Goal: Information Seeking & Learning: Learn about a topic

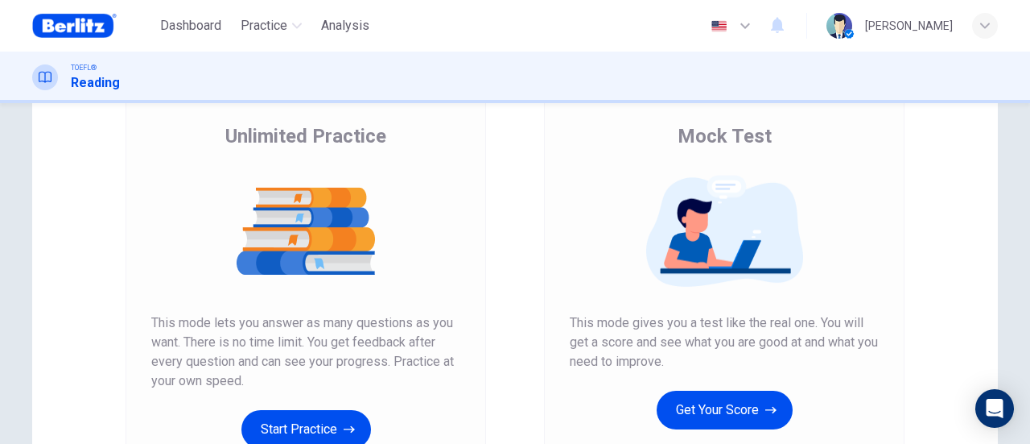
scroll to position [80, 0]
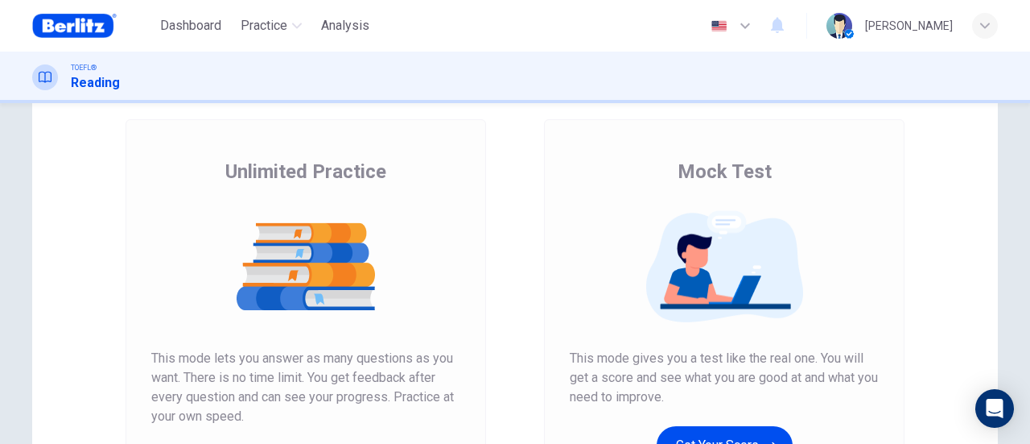
drag, startPoint x: 689, startPoint y: 172, endPoint x: 760, endPoint y: 171, distance: 70.8
click at [766, 172] on div "Mock Test This mode gives you a test like the real one. You will get a score an…" at bounding box center [724, 331] width 309 height 345
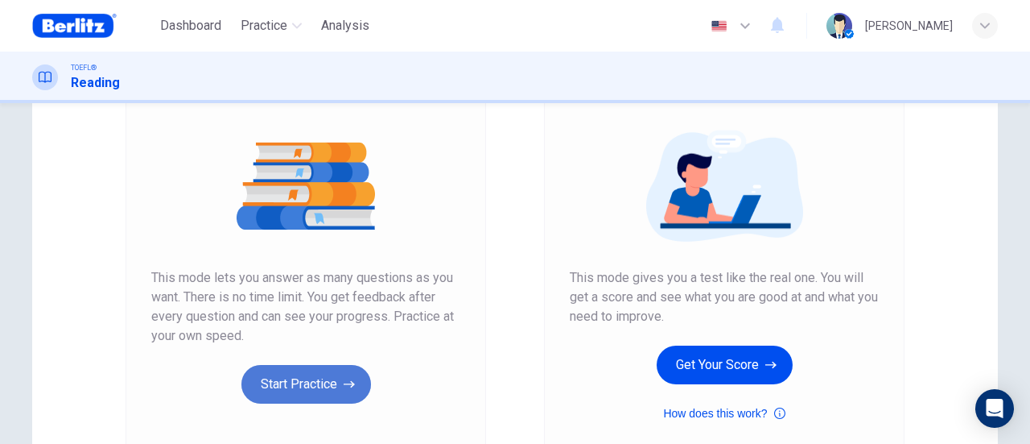
click at [301, 390] on button "Start Practice" at bounding box center [306, 384] width 130 height 39
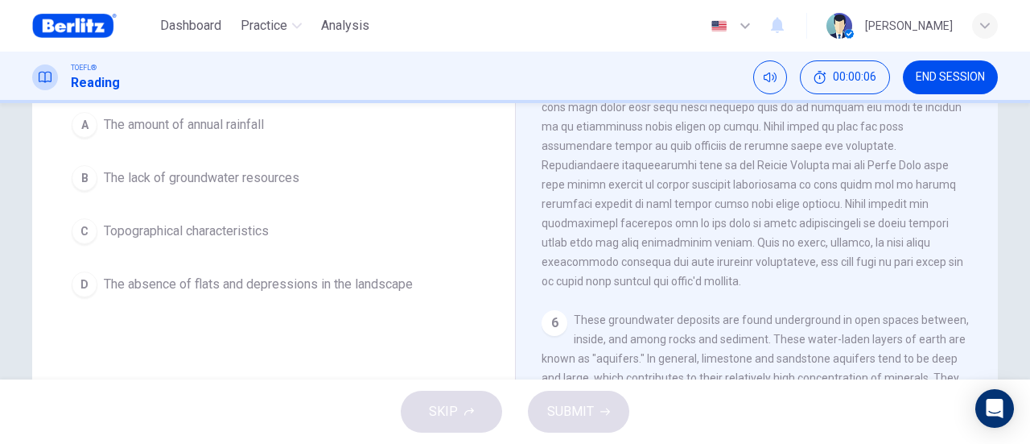
scroll to position [80, 0]
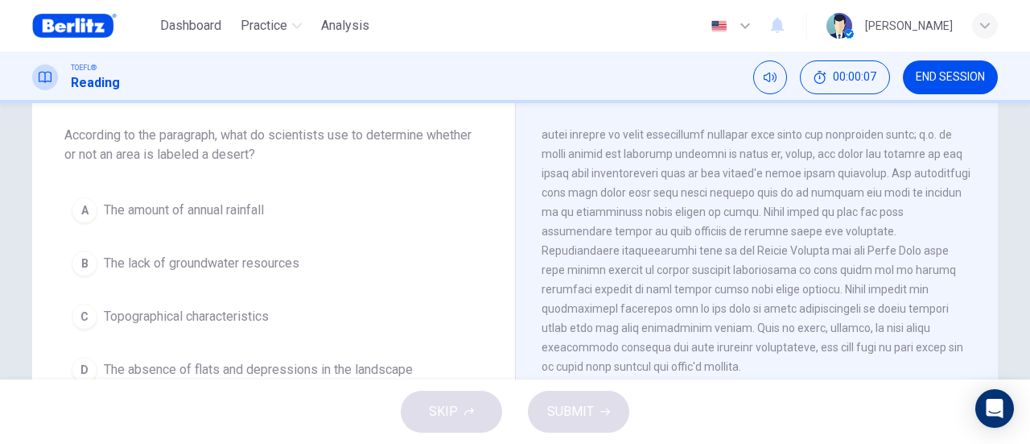
click at [147, 212] on span "The amount of annual rainfall" at bounding box center [184, 209] width 160 height 19
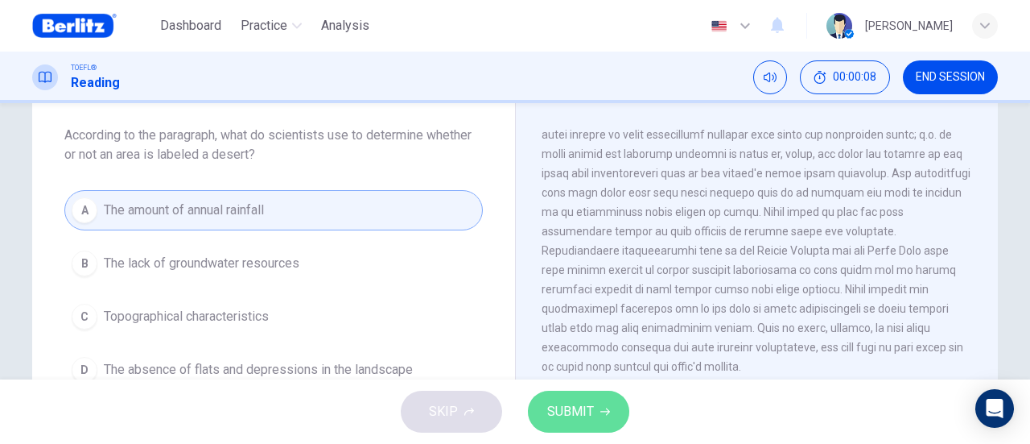
click at [590, 416] on span "SUBMIT" at bounding box center [570, 411] width 47 height 23
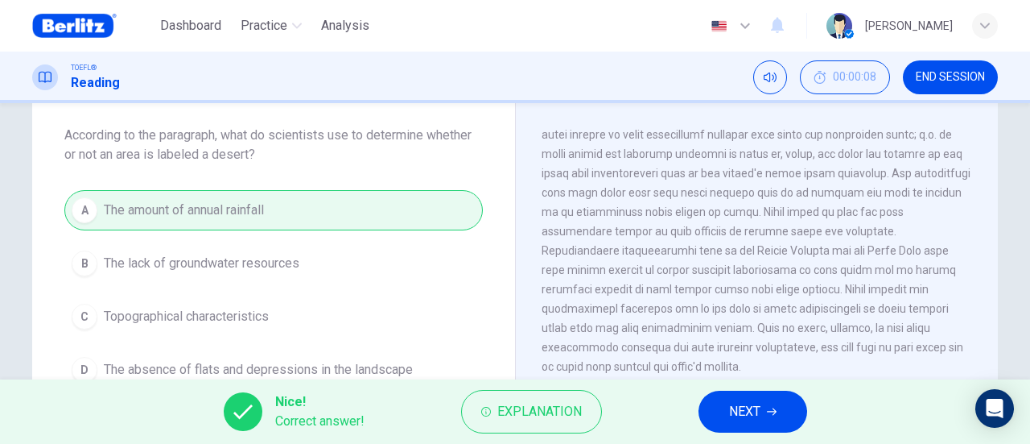
click at [752, 408] on span "NEXT" at bounding box center [744, 411] width 31 height 23
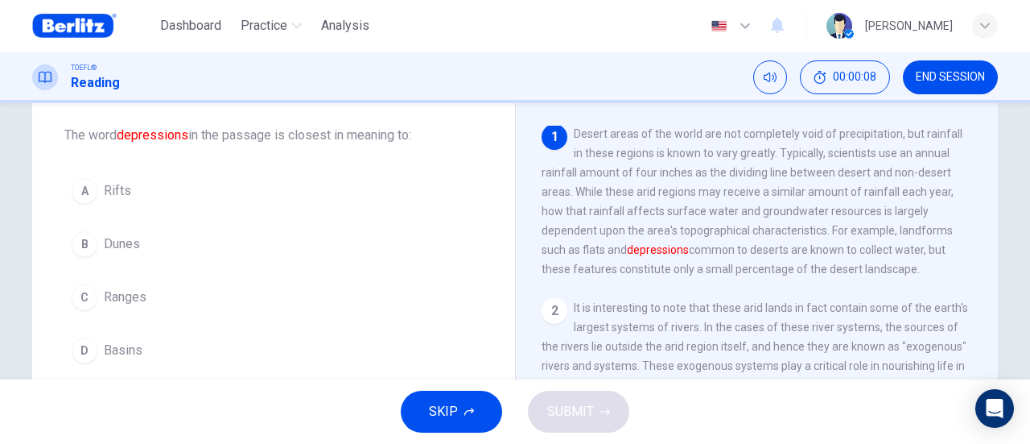
scroll to position [0, 0]
click at [118, 184] on span "Rifts" at bounding box center [117, 190] width 27 height 19
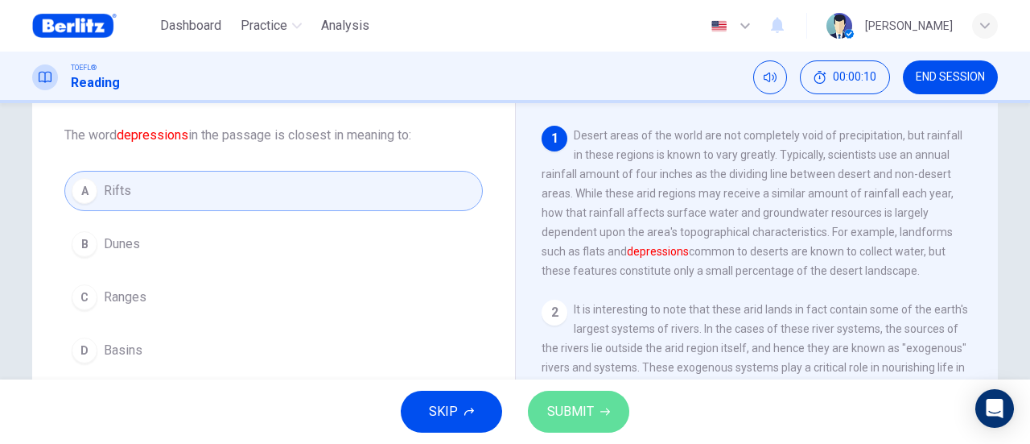
click at [582, 423] on span "SUBMIT" at bounding box center [570, 411] width 47 height 23
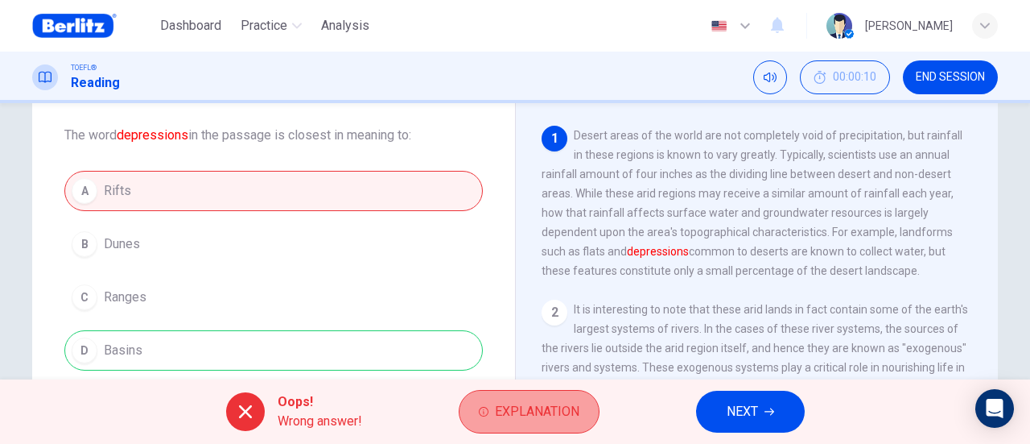
click at [547, 415] on span "Explanation" at bounding box center [537, 411] width 85 height 23
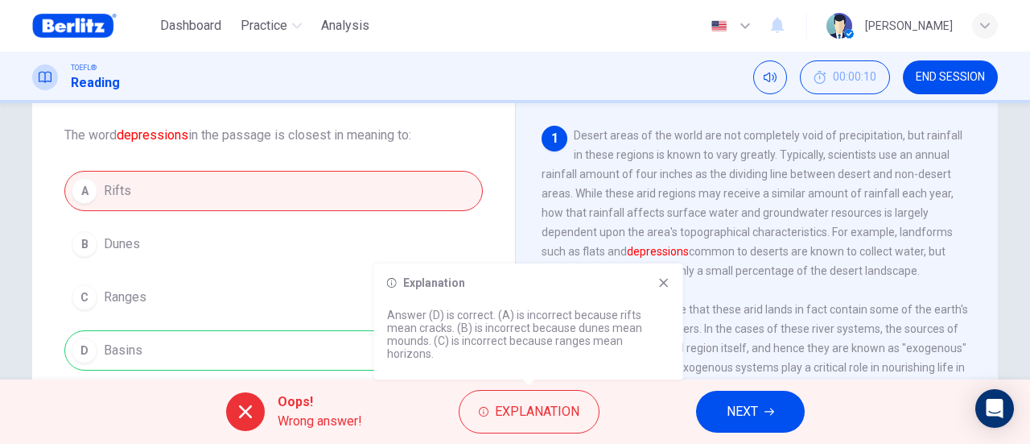
click at [665, 289] on icon at bounding box center [664, 282] width 13 height 13
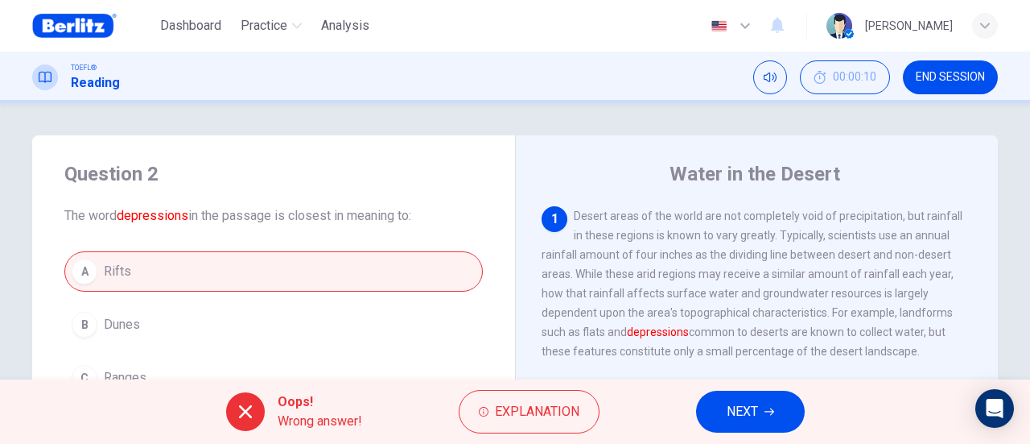
drag, startPoint x: 188, startPoint y: 25, endPoint x: 612, endPoint y: 128, distance: 435.8
click at [188, 25] on span "Dashboard" at bounding box center [190, 25] width 61 height 19
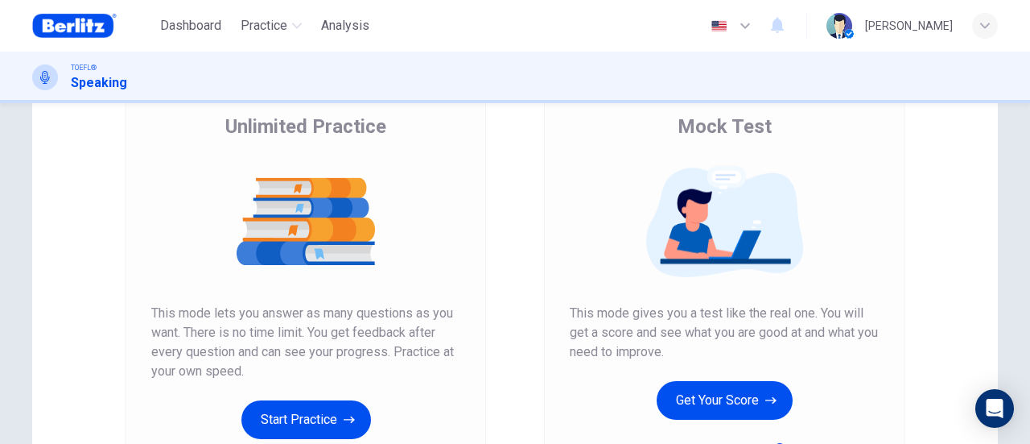
scroll to position [161, 0]
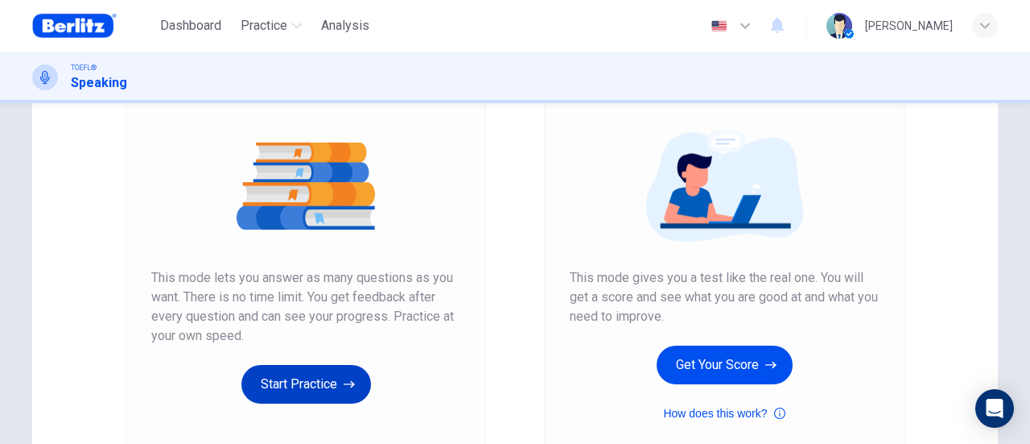
click at [295, 388] on button "Start Practice" at bounding box center [306, 384] width 130 height 39
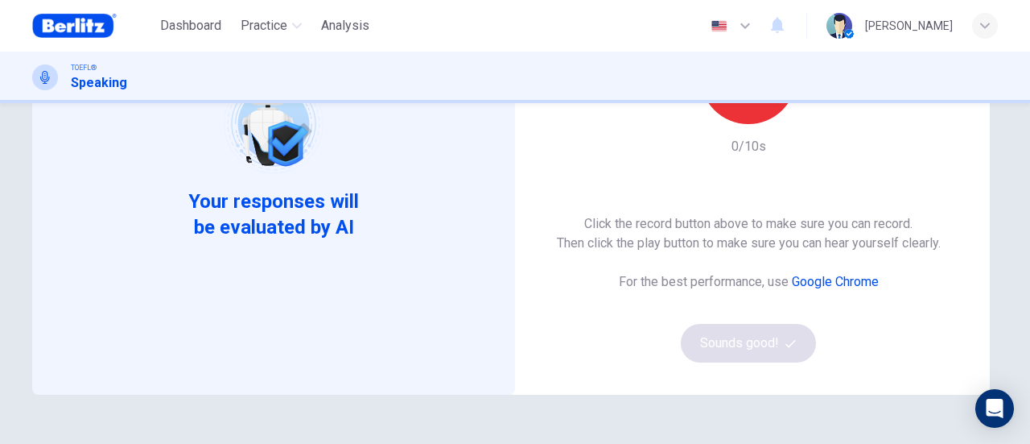
scroll to position [93, 0]
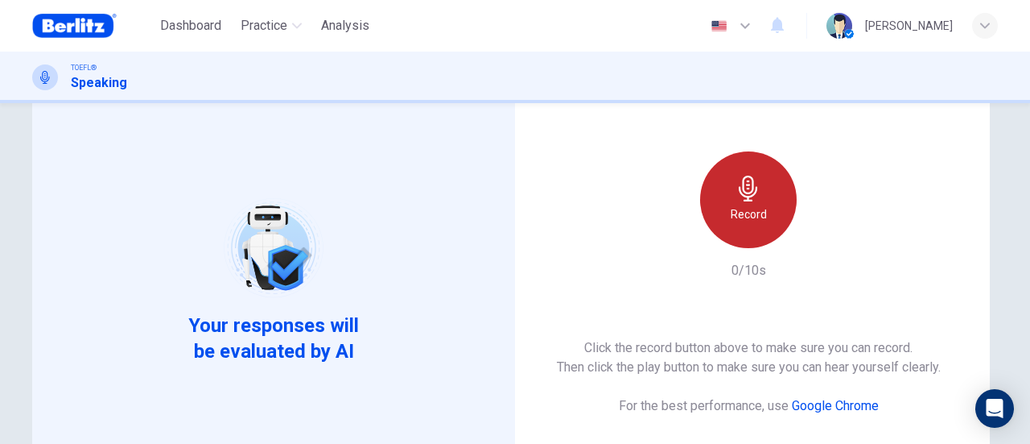
click at [757, 223] on h6 "Record" at bounding box center [749, 213] width 36 height 19
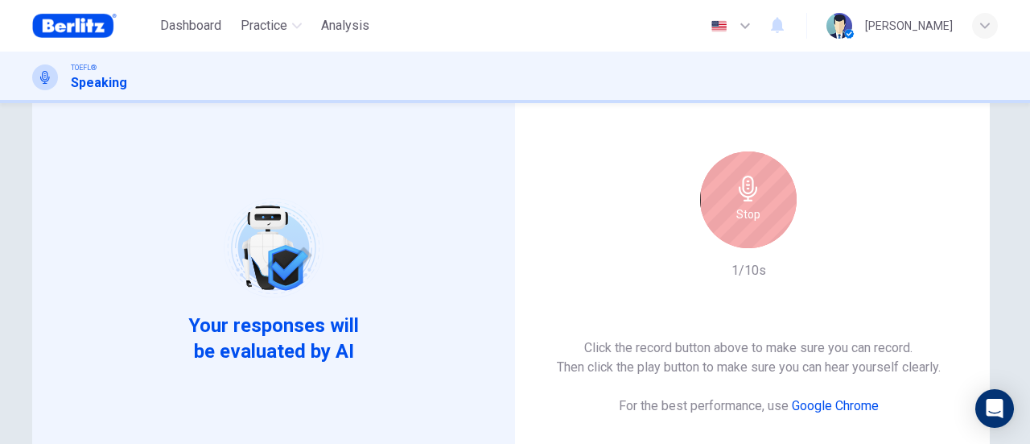
click at [750, 237] on div "Stop" at bounding box center [748, 199] width 97 height 97
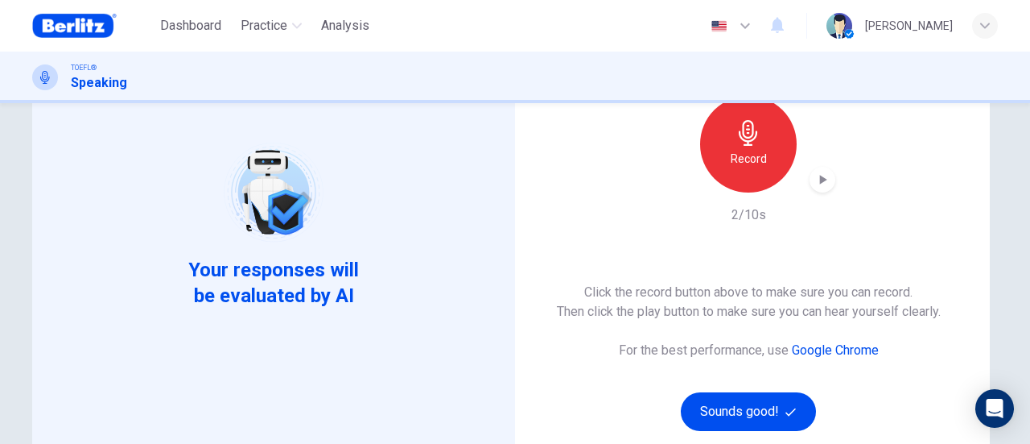
scroll to position [174, 0]
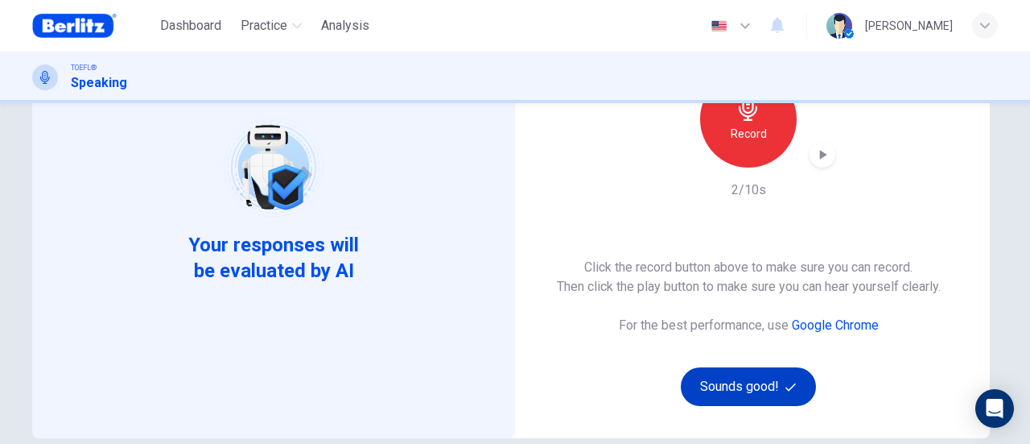
click at [762, 384] on button "Sounds good!" at bounding box center [748, 386] width 135 height 39
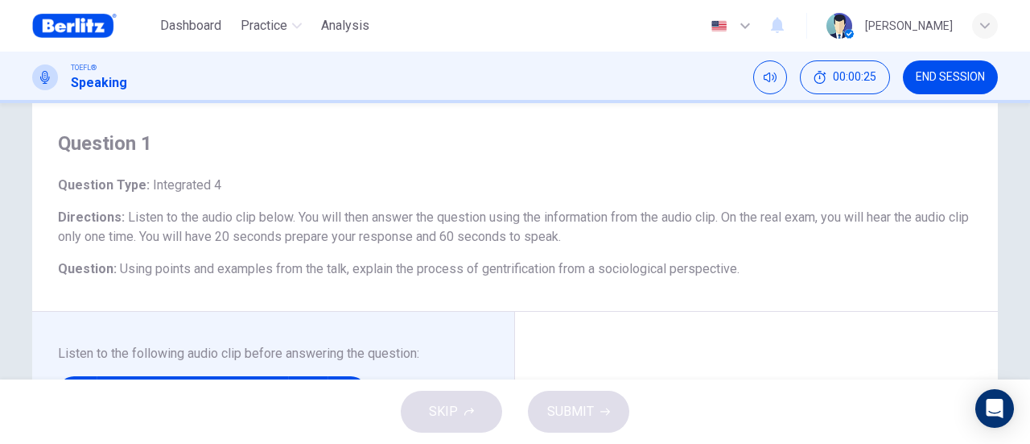
scroll to position [13, 0]
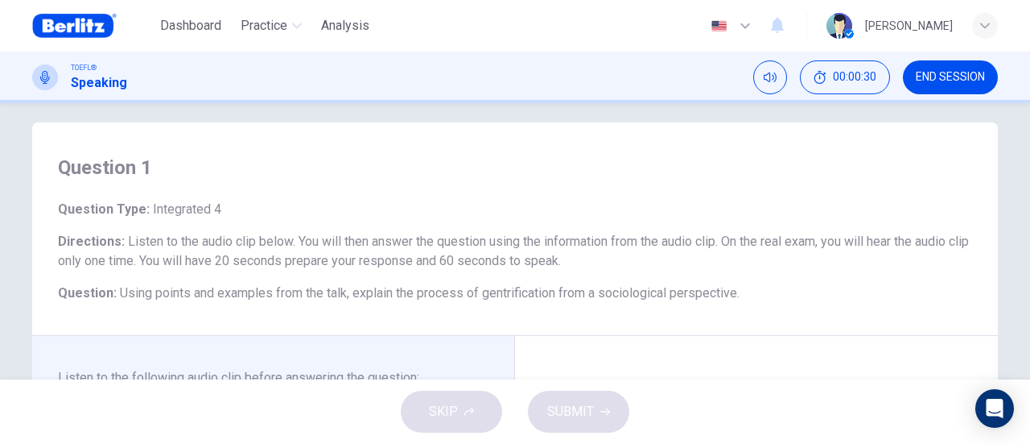
drag, startPoint x: 211, startPoint y: 208, endPoint x: 140, endPoint y: 208, distance: 70.8
click at [150, 208] on span "Integrated 4" at bounding box center [186, 208] width 72 height 15
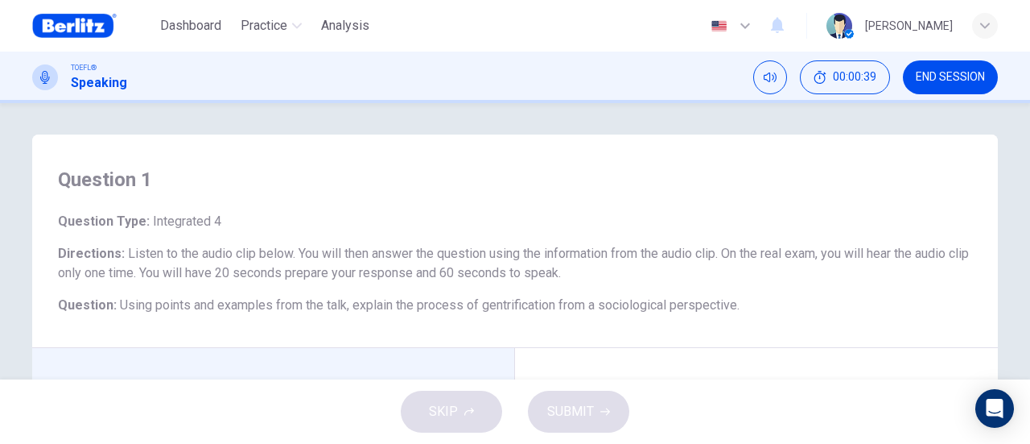
scroll to position [0, 0]
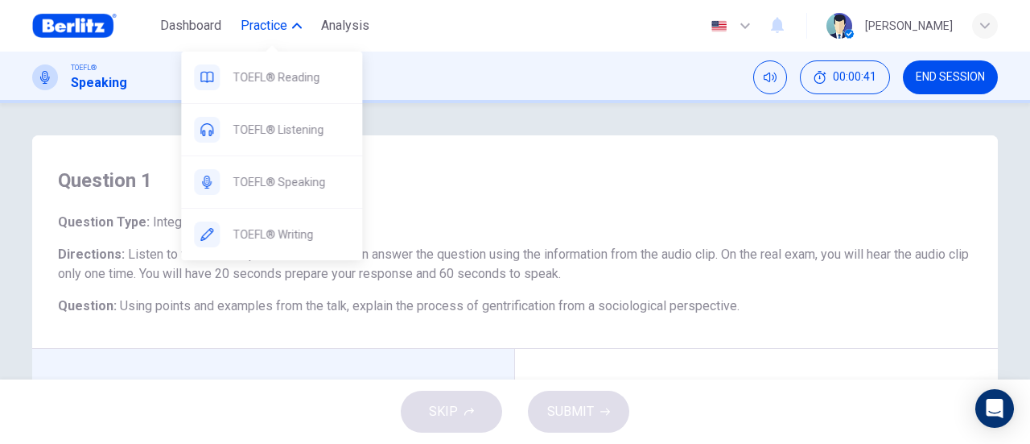
click at [285, 23] on span "Practice" at bounding box center [264, 25] width 47 height 19
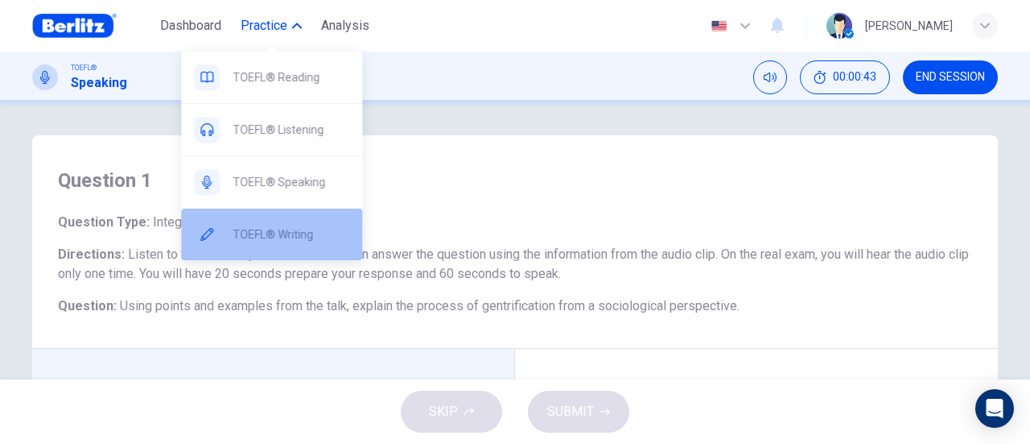
click at [290, 225] on span "TOEFL® Writing" at bounding box center [291, 234] width 117 height 19
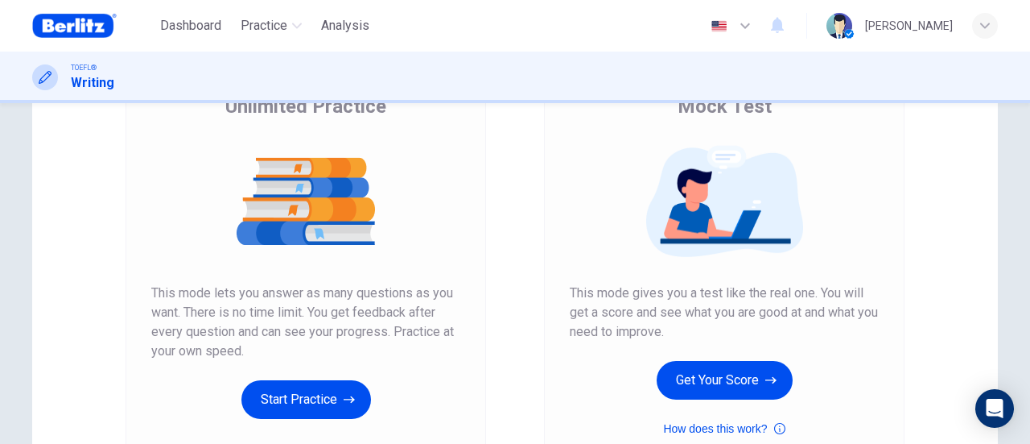
scroll to position [161, 0]
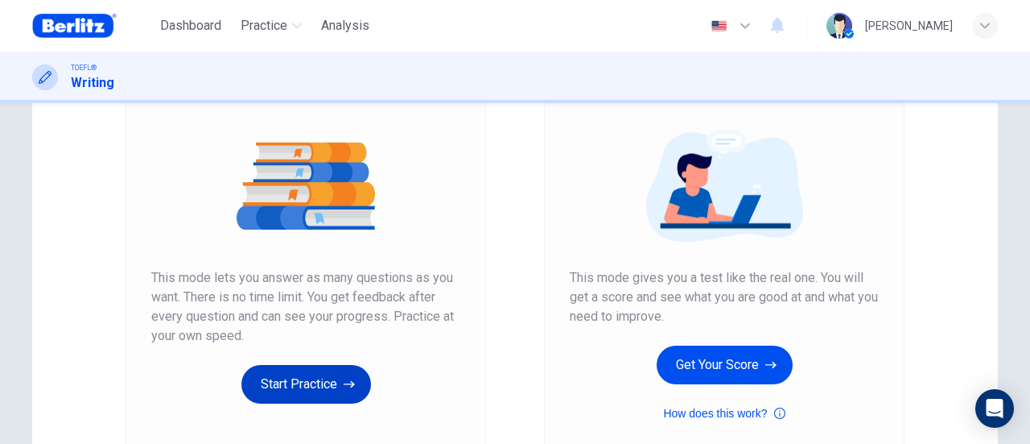
click at [324, 378] on button "Start Practice" at bounding box center [306, 384] width 130 height 39
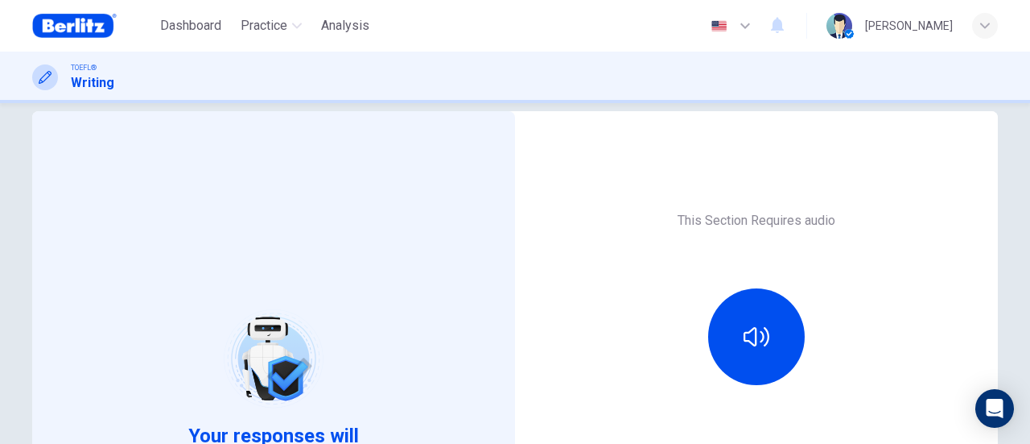
scroll to position [0, 0]
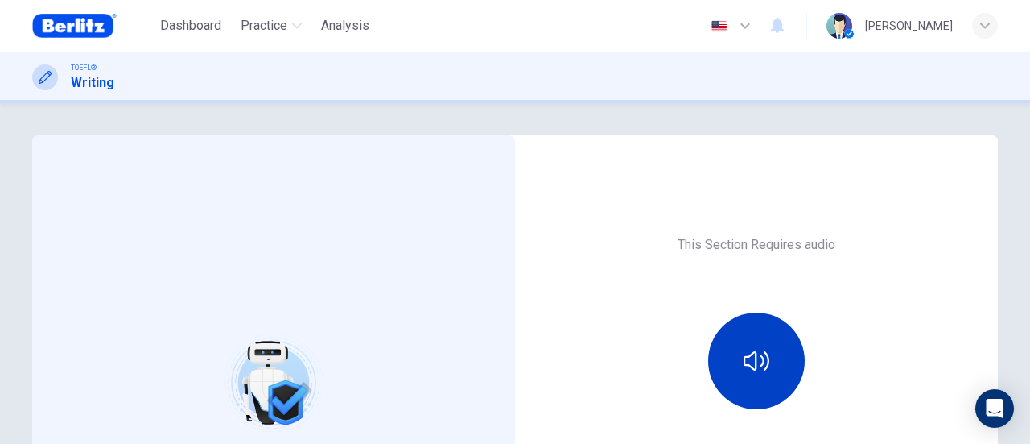
click at [749, 372] on icon "button" at bounding box center [757, 361] width 26 height 26
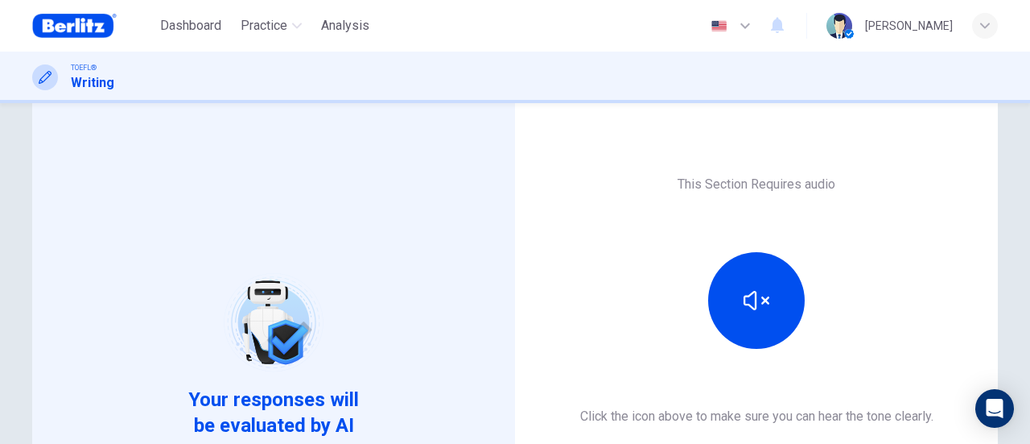
scroll to position [161, 0]
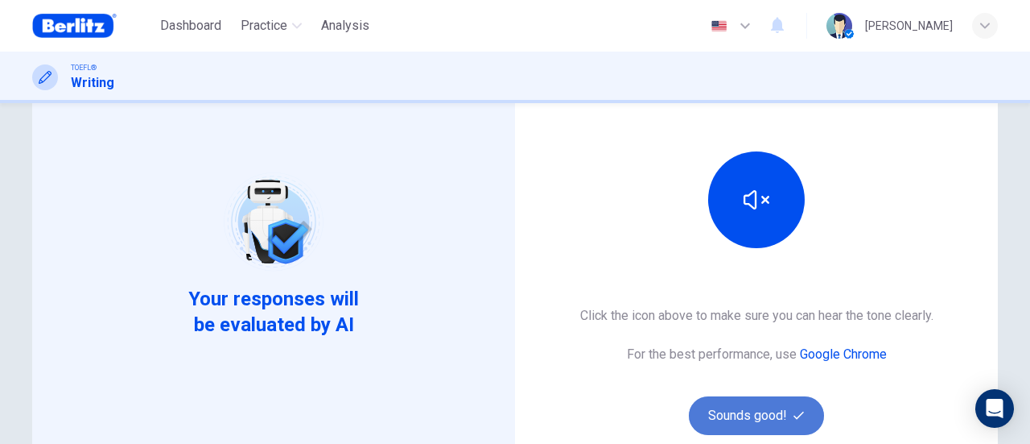
click at [779, 410] on button "Sounds good!" at bounding box center [756, 415] width 135 height 39
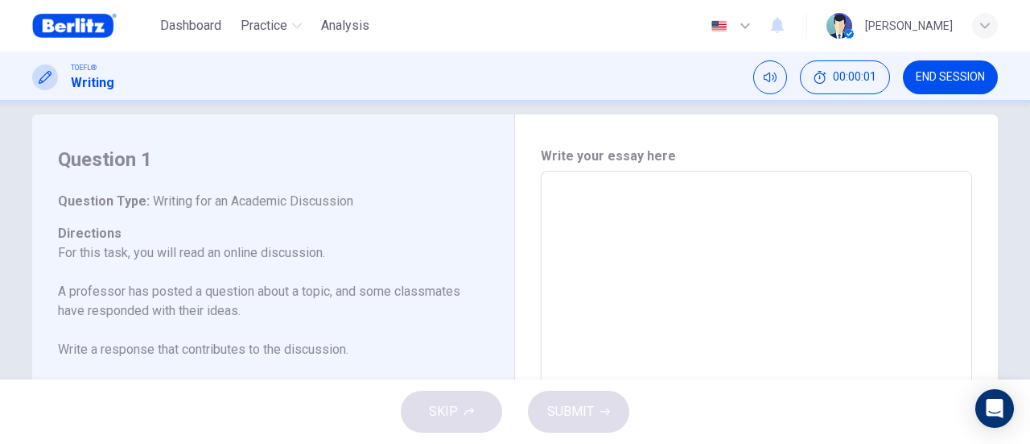
scroll to position [0, 0]
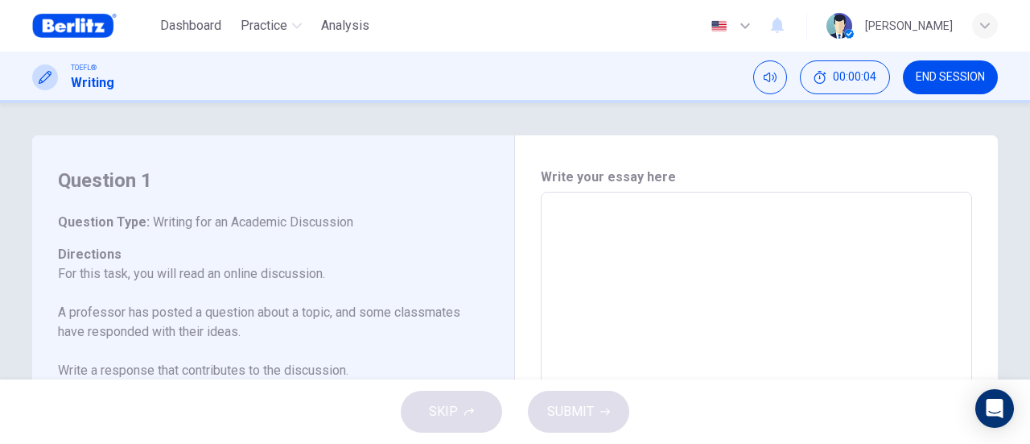
drag, startPoint x: 147, startPoint y: 223, endPoint x: 324, endPoint y: 234, distance: 178.3
click at [397, 213] on h6 "Question Type : Writing for an Academic Discussion" at bounding box center [263, 222] width 411 height 19
type textarea "*"
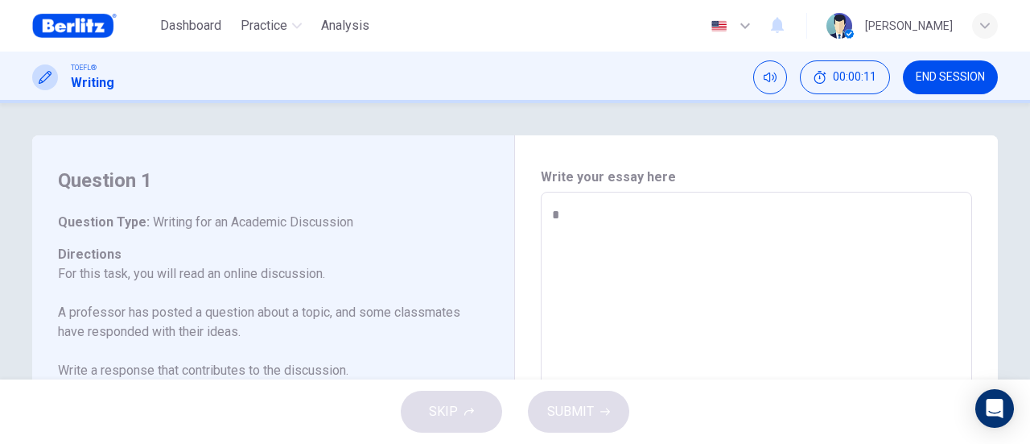
type textarea "**"
type textarea "*"
type textarea "***"
type textarea "*"
type textarea "****"
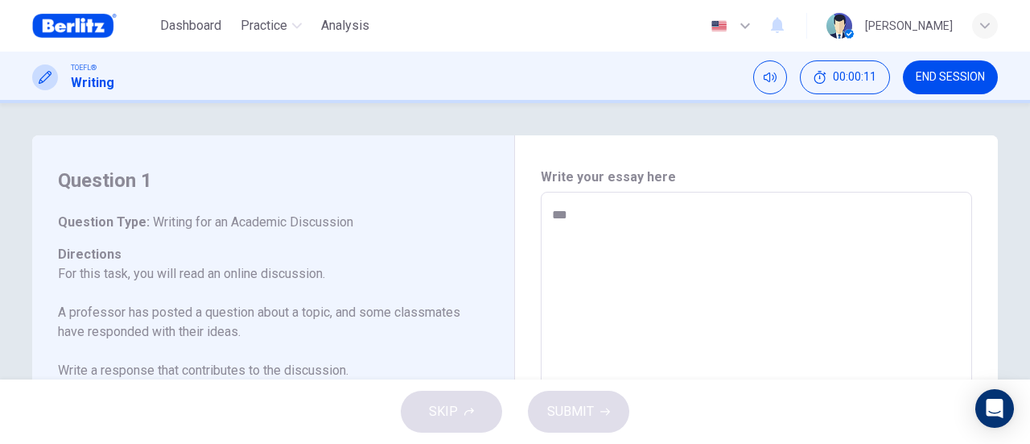
type textarea "*"
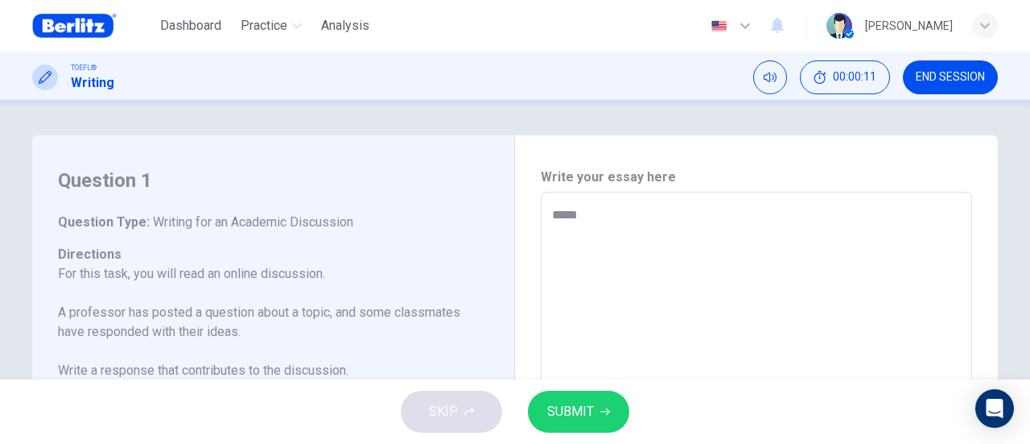
type textarea "******"
type textarea "*"
type textarea "**********"
type textarea "*"
type textarea "**********"
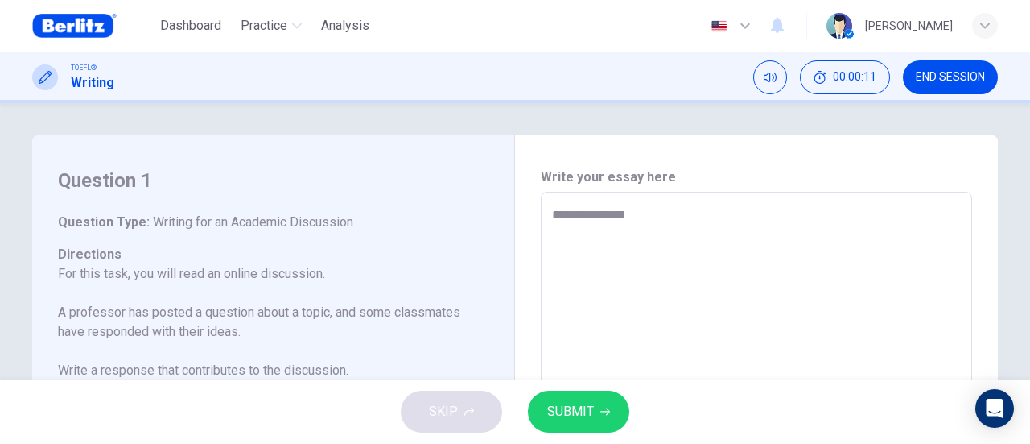
type textarea "*"
type textarea "**********"
type textarea "*"
type textarea "**********"
type textarea "*"
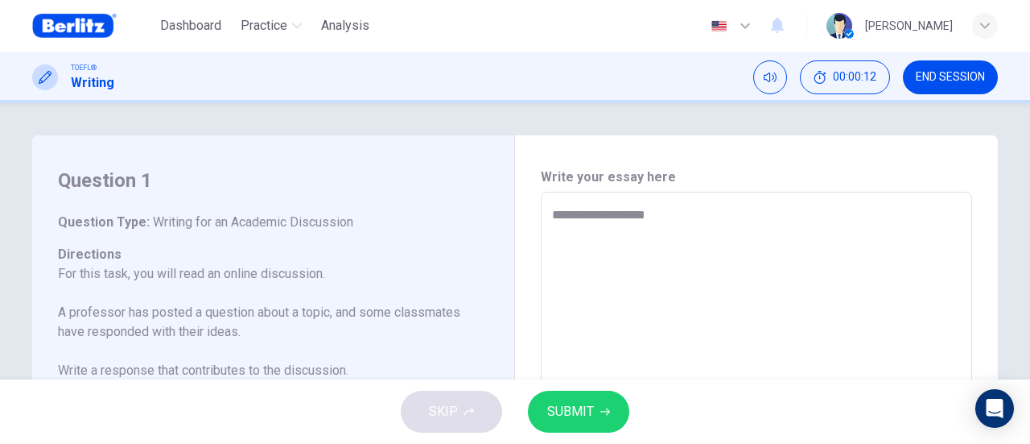
type textarea "**********"
type textarea "*"
type textarea "**********"
type textarea "*"
type textarea "**********"
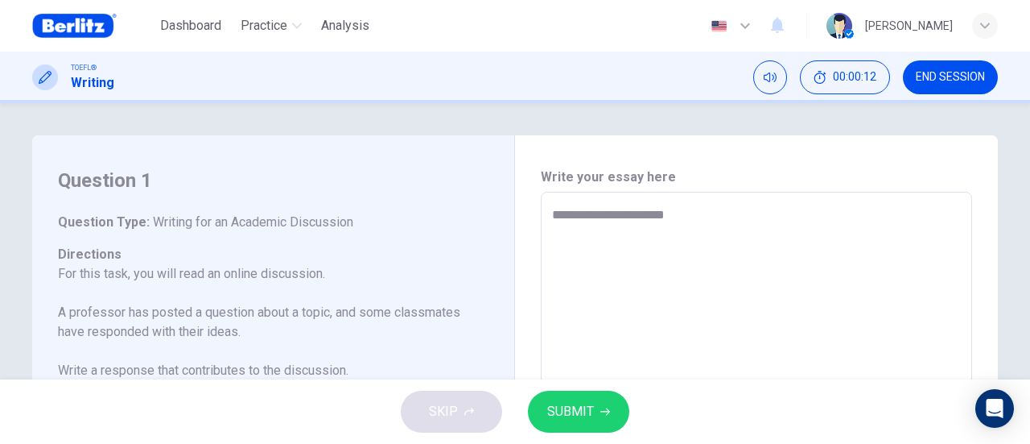
type textarea "*"
type textarea "**********"
click at [580, 398] on button "SUBMIT" at bounding box center [578, 411] width 101 height 42
type textarea "*"
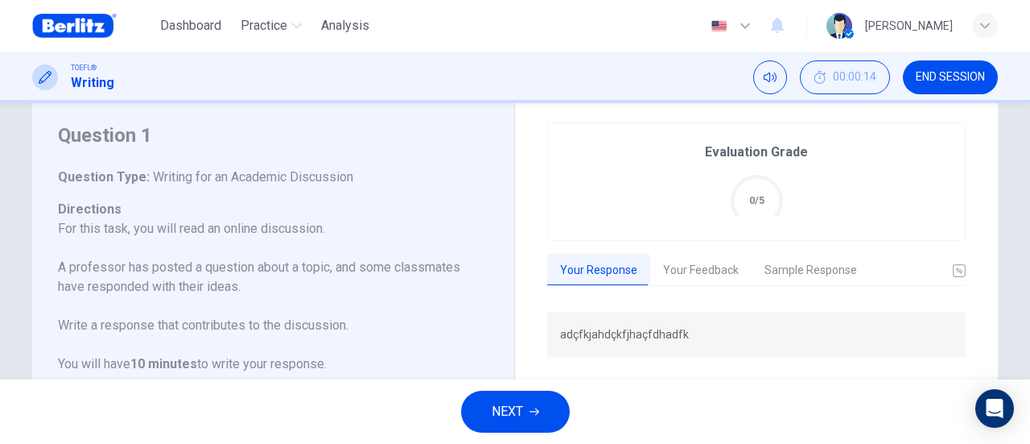
scroll to position [80, 0]
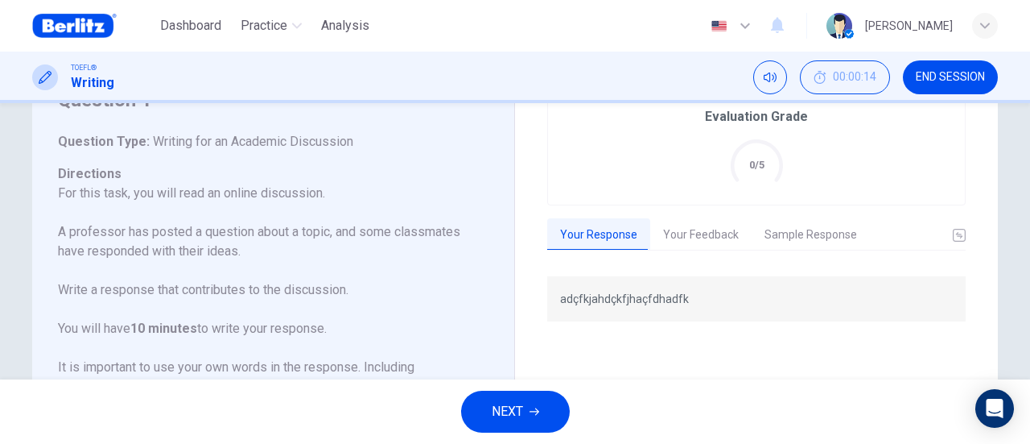
click at [695, 237] on button "Your Feedback" at bounding box center [700, 235] width 101 height 34
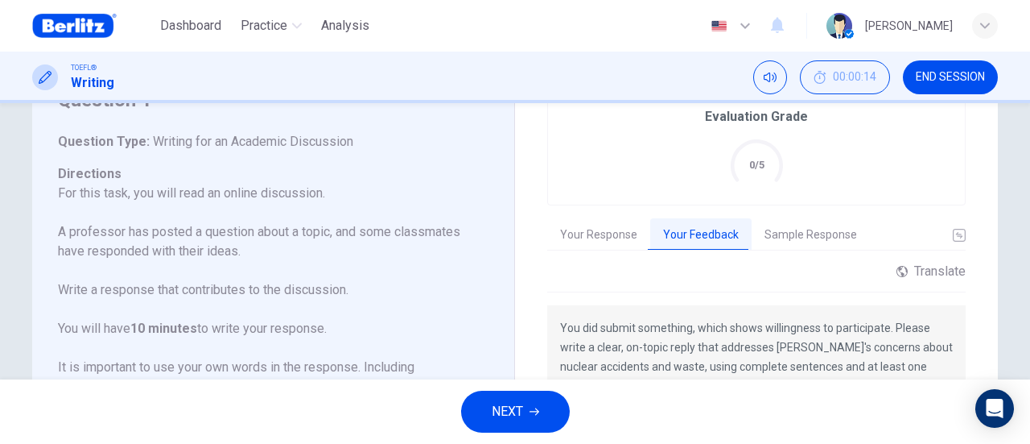
click at [807, 236] on button "Sample Response" at bounding box center [811, 235] width 118 height 34
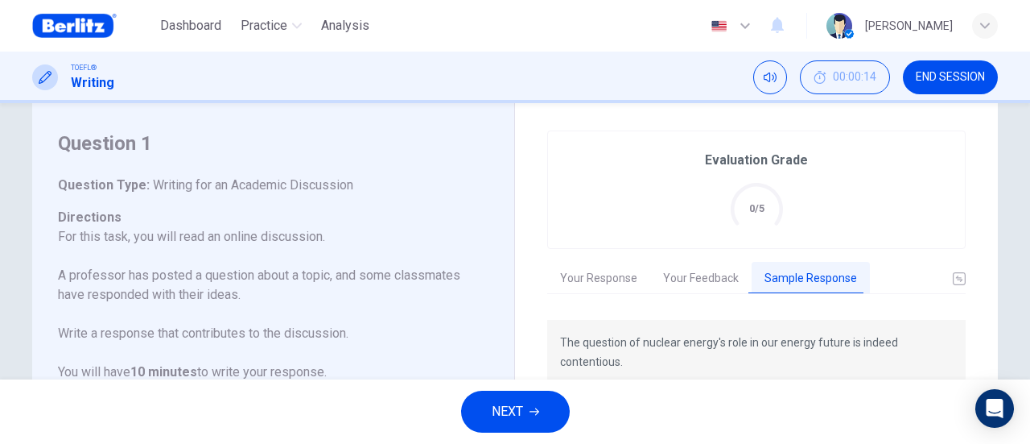
scroll to position [0, 0]
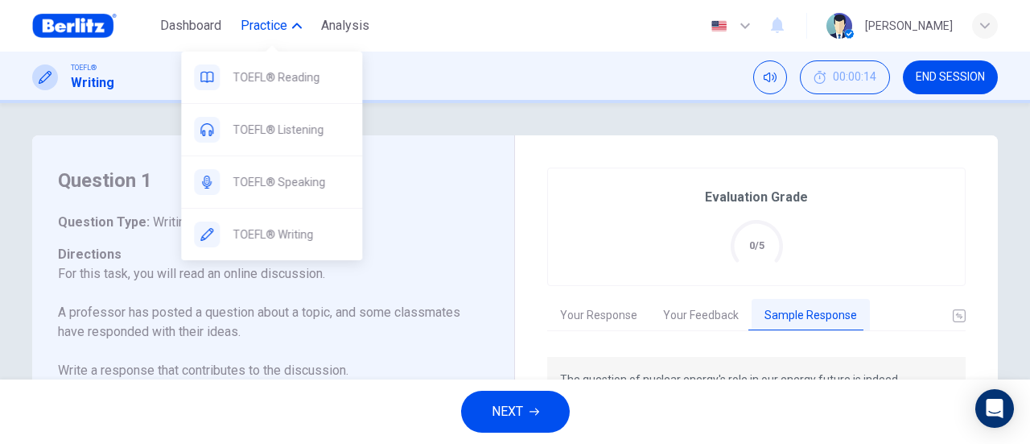
click at [293, 28] on icon "button" at bounding box center [297, 26] width 10 height 10
drag, startPoint x: 283, startPoint y: 78, endPoint x: 570, endPoint y: 109, distance: 289.0
click at [283, 78] on span "TOEFL® Reading" at bounding box center [291, 77] width 117 height 19
